Goal: Transaction & Acquisition: Purchase product/service

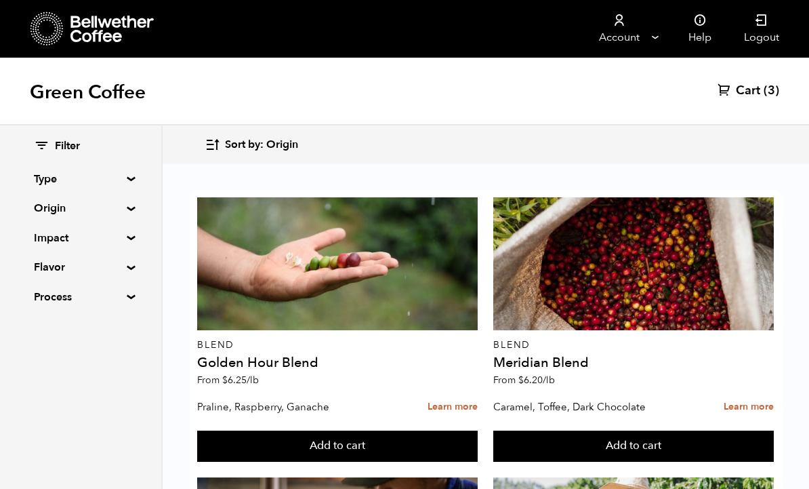
click at [85, 205] on summary "Origin" at bounding box center [81, 208] width 94 height 16
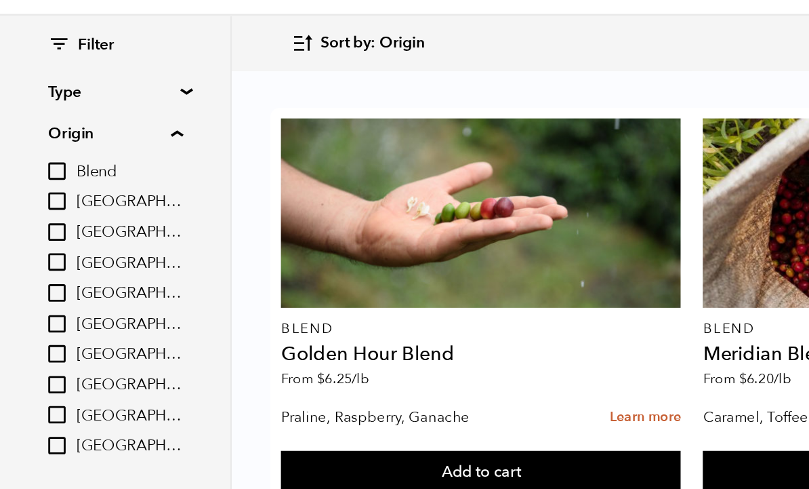
click at [46, 378] on input "[GEOGRAPHIC_DATA]" at bounding box center [40, 384] width 12 height 12
checkbox input "true"
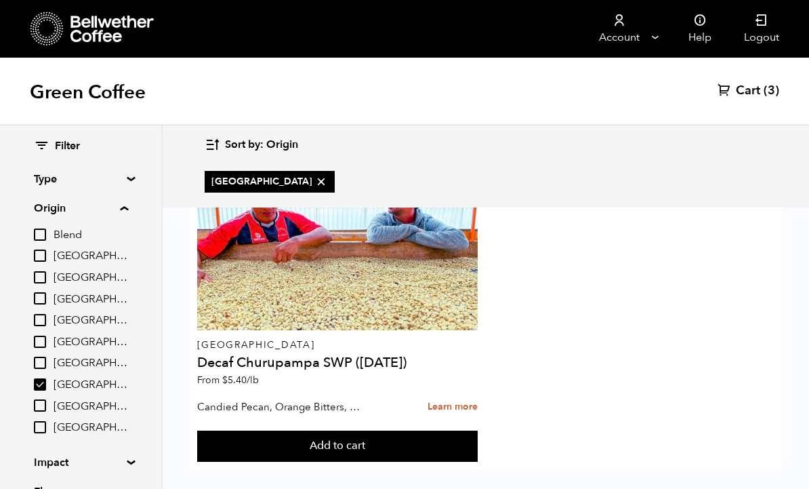
scroll to position [14, 0]
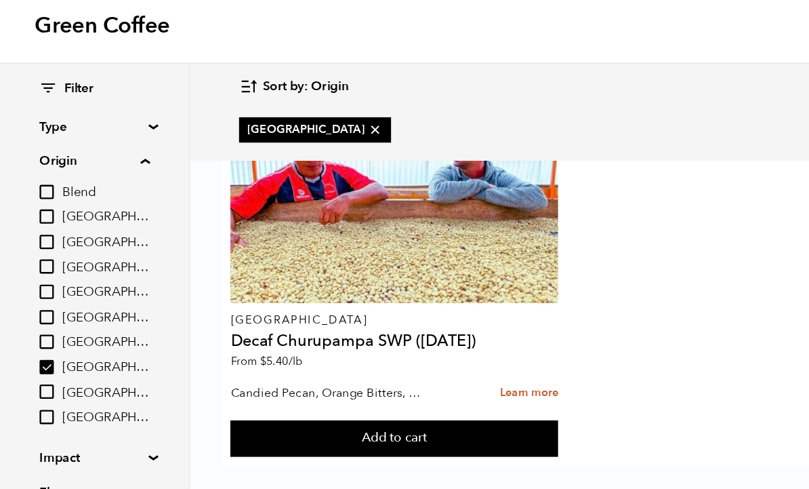
click at [45, 336] on input "[GEOGRAPHIC_DATA]" at bounding box center [40, 342] width 12 height 12
checkbox input "true"
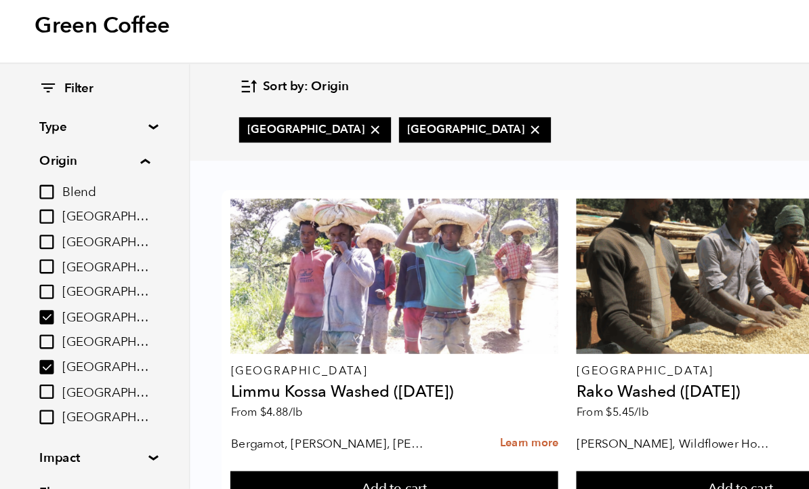
click at [39, 378] on input "[GEOGRAPHIC_DATA]" at bounding box center [40, 384] width 12 height 12
checkbox input "false"
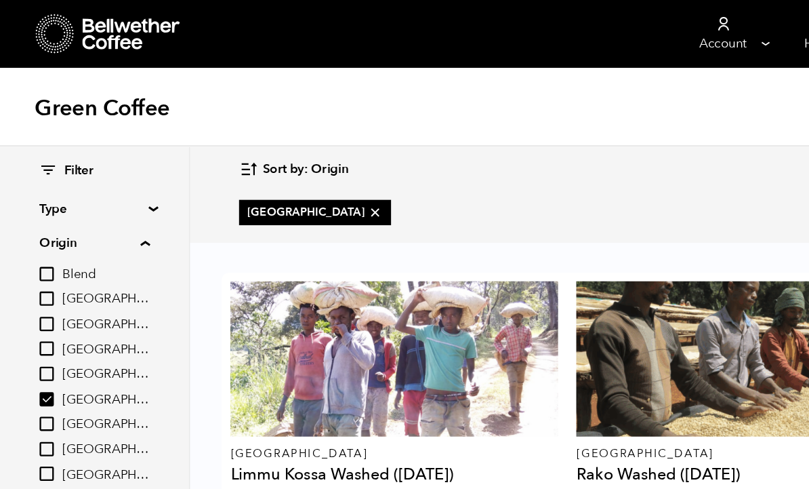
scroll to position [0, 0]
click at [41, 339] on input "[GEOGRAPHIC_DATA]" at bounding box center [40, 342] width 12 height 12
checkbox input "false"
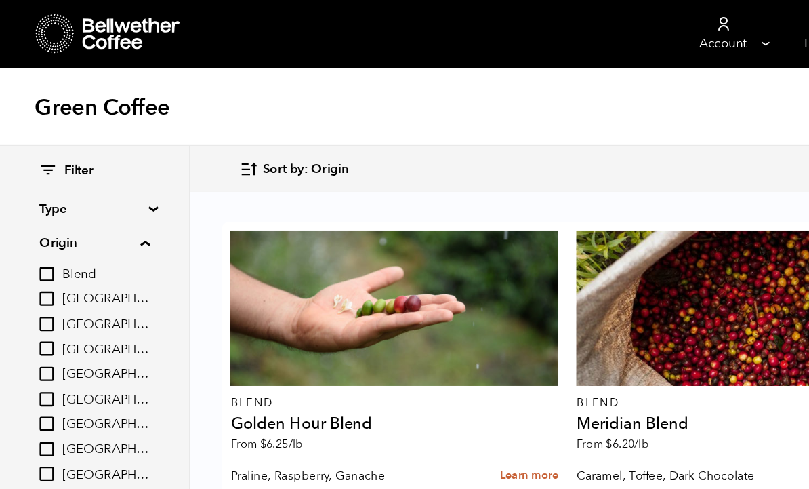
click at [43, 236] on input "Blend" at bounding box center [40, 234] width 12 height 12
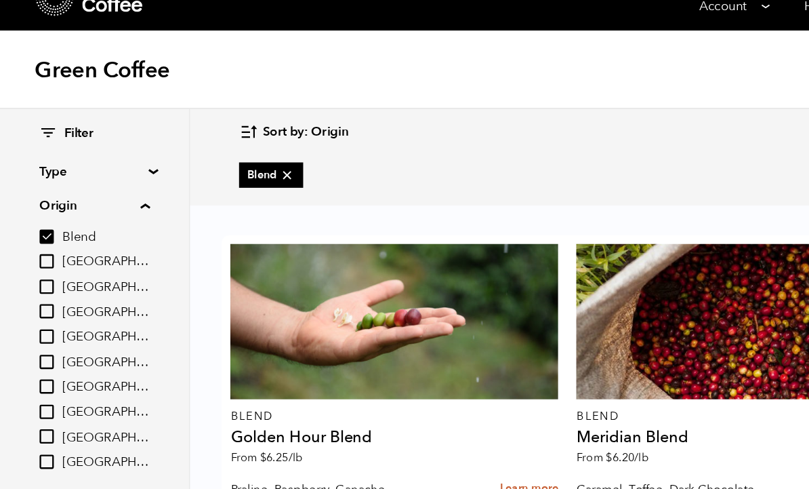
scroll to position [337, 0]
click at [45, 228] on input "Blend" at bounding box center [40, 234] width 12 height 12
checkbox input "false"
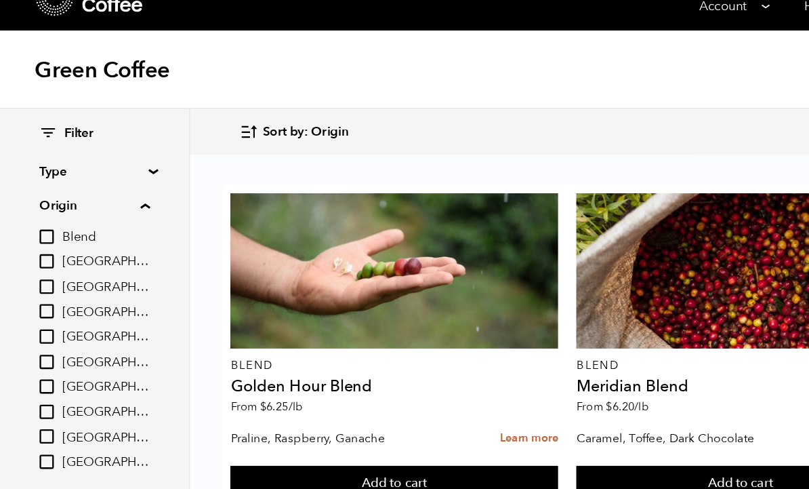
click at [46, 292] on input "[GEOGRAPHIC_DATA]" at bounding box center [40, 298] width 12 height 12
checkbox input "true"
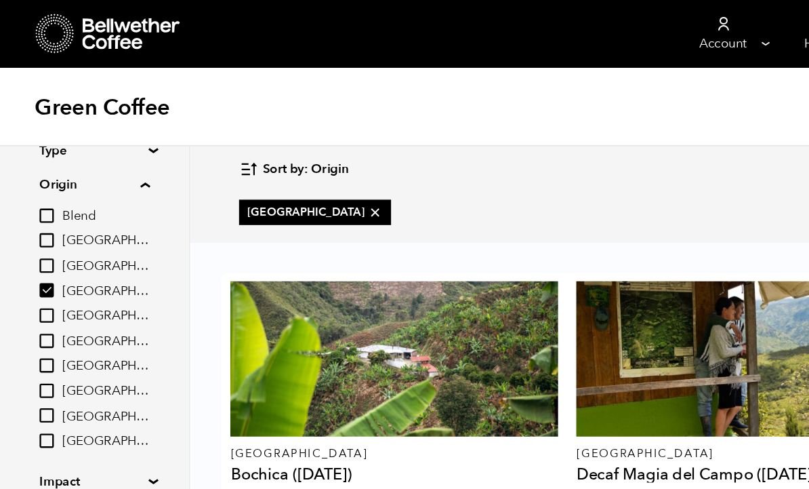
scroll to position [49, 0]
click at [40, 308] on input "[GEOGRAPHIC_DATA]" at bounding box center [40, 313] width 12 height 12
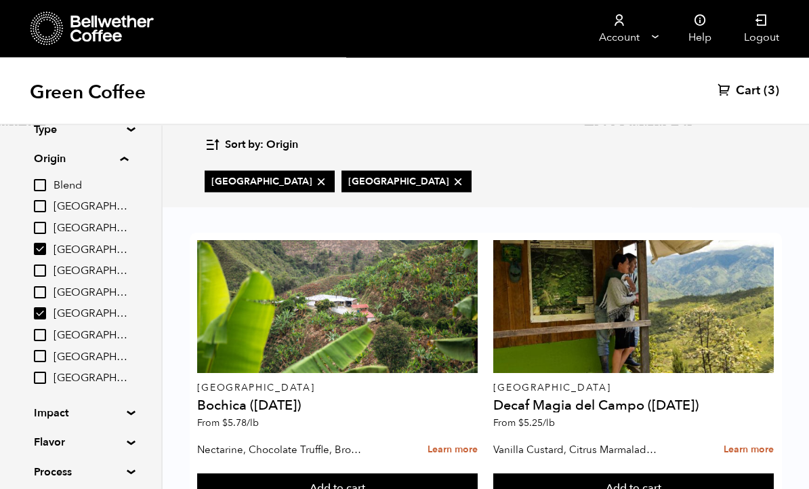
scroll to position [291, 0]
click at [51, 305] on label "[GEOGRAPHIC_DATA]" at bounding box center [81, 313] width 94 height 16
click at [0, 0] on input "[GEOGRAPHIC_DATA]" at bounding box center [0, 0] width 0 height 0
checkbox input "false"
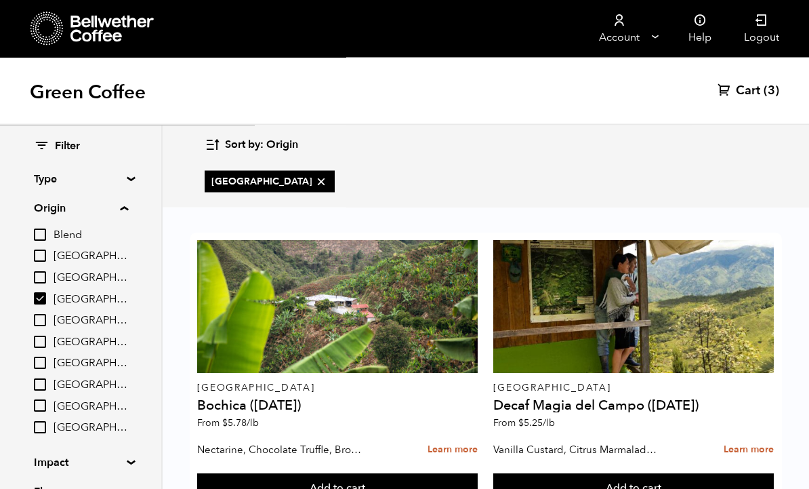
scroll to position [0, 0]
click at [46, 296] on input "[GEOGRAPHIC_DATA]" at bounding box center [40, 298] width 12 height 12
checkbox input "false"
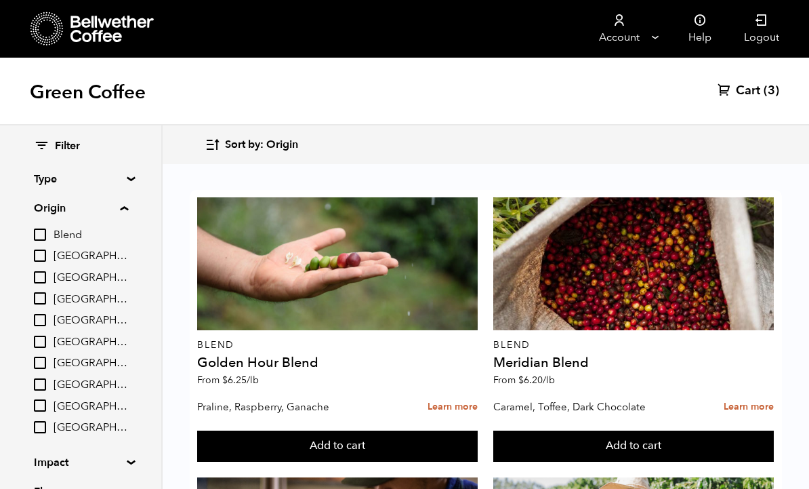
click at [46, 339] on input "[GEOGRAPHIC_DATA]" at bounding box center [40, 342] width 12 height 12
checkbox input "true"
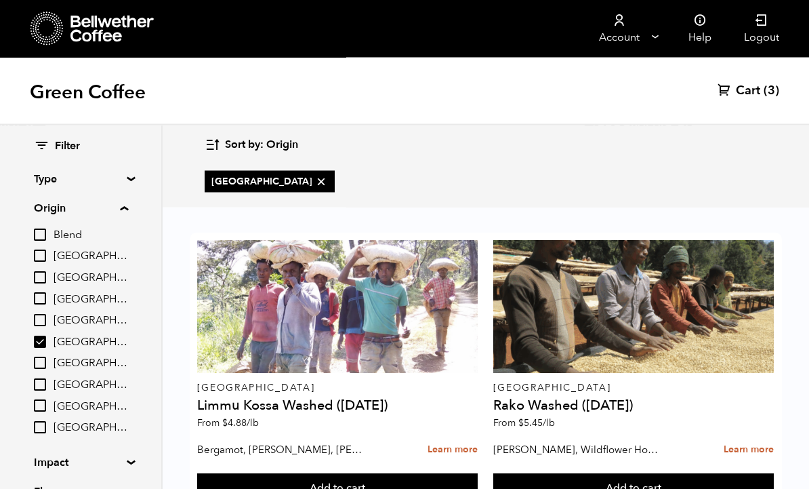
scroll to position [291, 0]
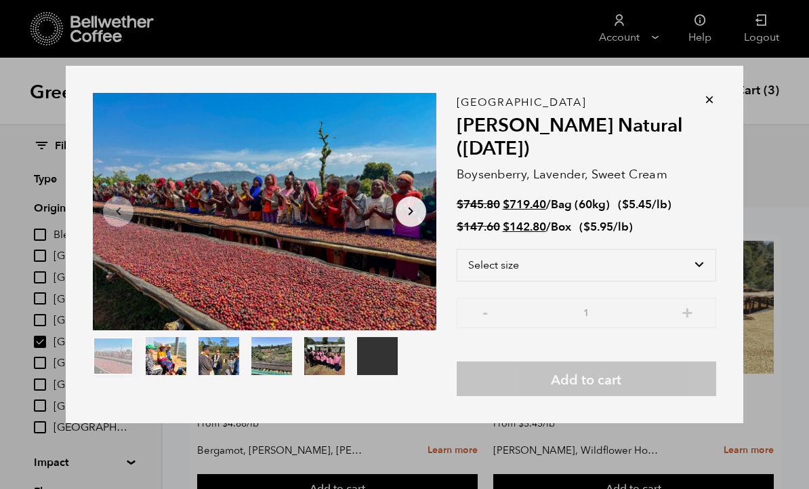
click at [721, 117] on div "Your browser does not support the video tag. Item 1 of 6 Your browser does not …" at bounding box center [405, 244] width 678 height 357
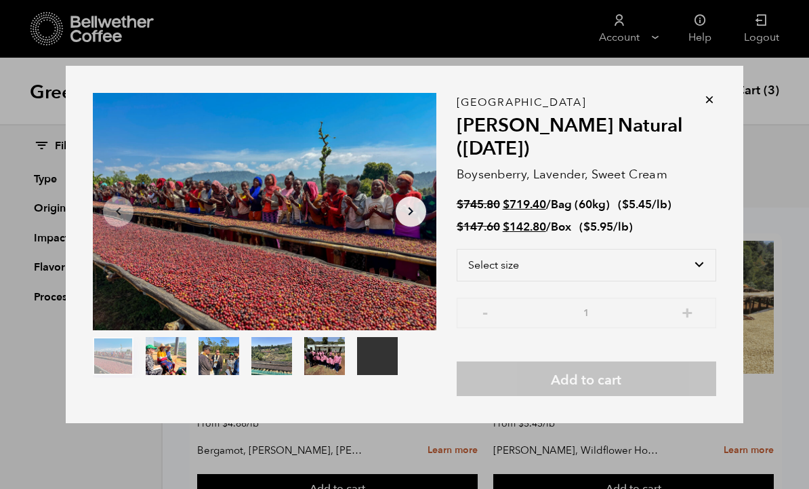
scroll to position [0, 0]
